Goal: Register for event/course

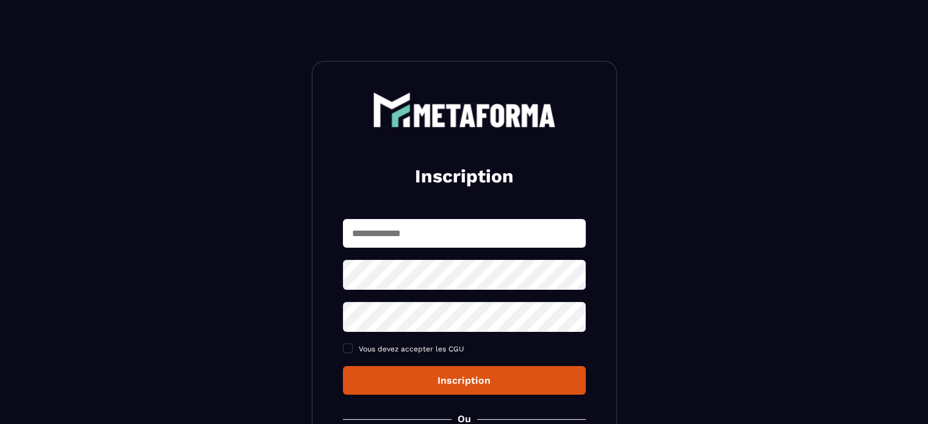
click at [479, 234] on input "text" at bounding box center [464, 233] width 243 height 29
type input "**********"
click at [574, 278] on icon at bounding box center [572, 274] width 15 height 15
click at [344, 347] on span at bounding box center [348, 348] width 10 height 10
click at [469, 382] on div "Inscription" at bounding box center [464, 380] width 223 height 12
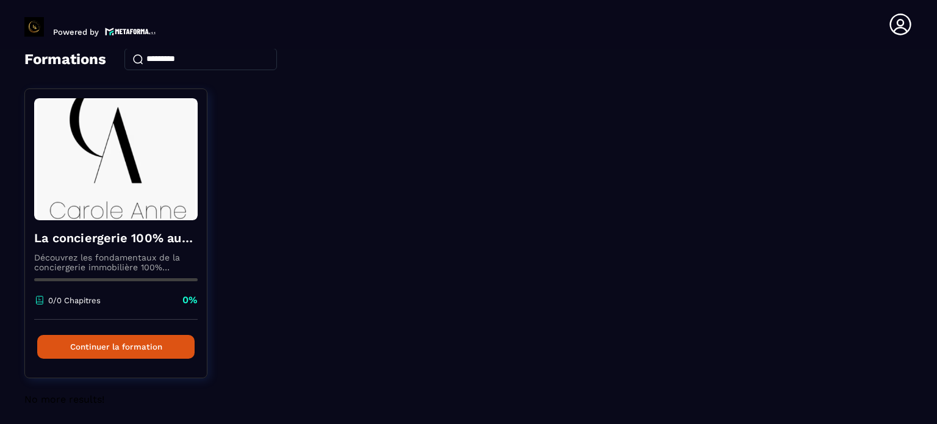
scroll to position [65, 0]
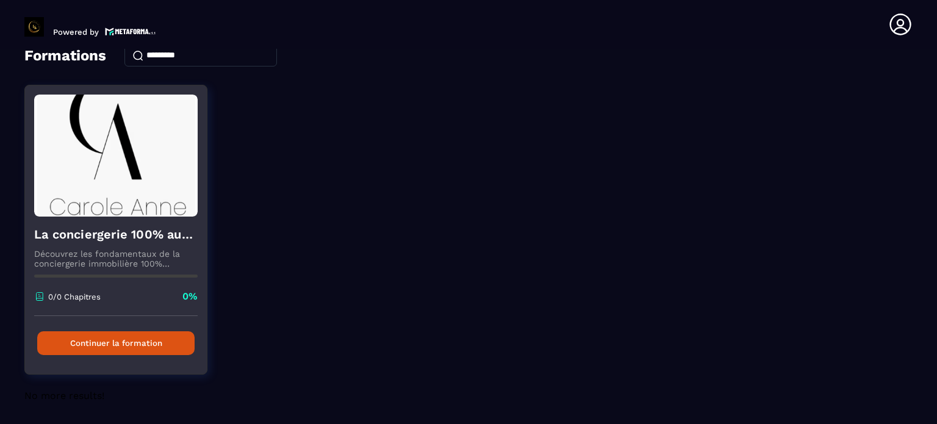
click at [102, 343] on button "Continuer la formation" at bounding box center [115, 343] width 157 height 24
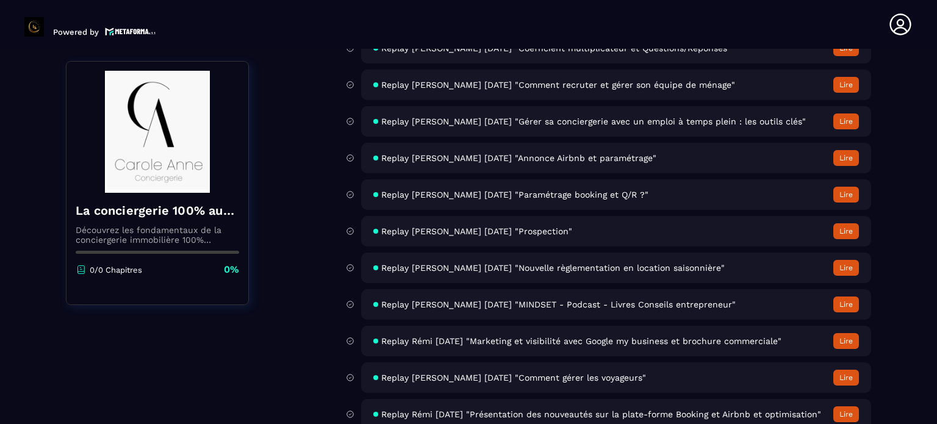
scroll to position [5134, 0]
